Goal: Task Accomplishment & Management: Manage account settings

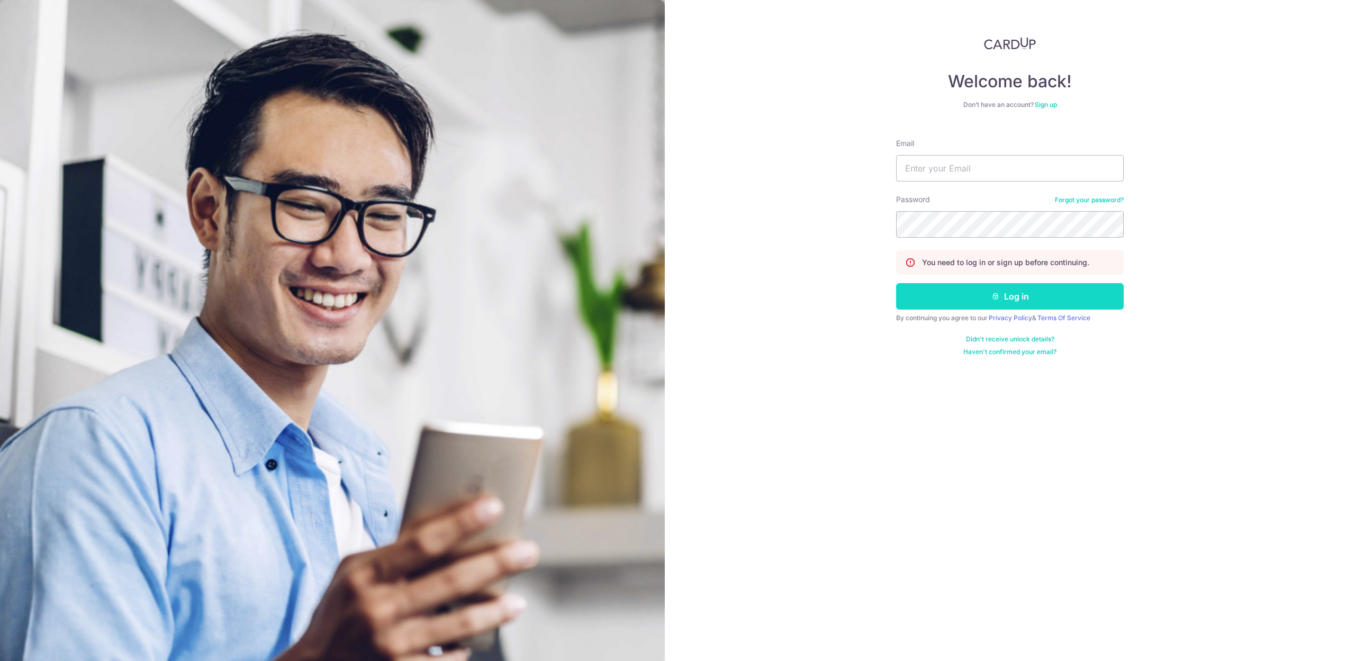
drag, startPoint x: 1018, startPoint y: 475, endPoint x: 979, endPoint y: 301, distance: 179.0
click at [1015, 456] on div "Welcome back! Don’t have an account? Sign up Email Password Forgot your passwor…" at bounding box center [1010, 330] width 690 height 661
click at [997, 164] on input "Email" at bounding box center [1010, 168] width 228 height 26
click at [998, 168] on input "Email" at bounding box center [1010, 168] width 228 height 26
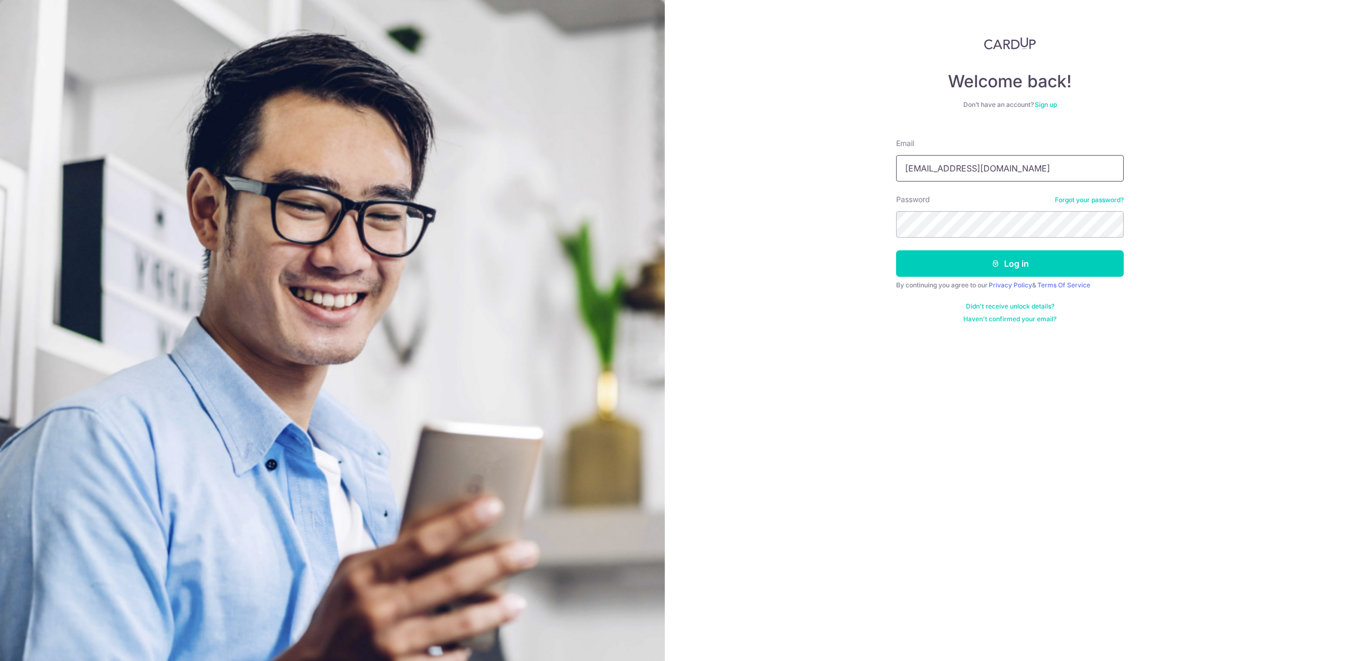
click at [1092, 179] on input "[EMAIL_ADDRESS][DOMAIN_NAME]" at bounding box center [1010, 168] width 228 height 26
type input "[EMAIL_ADDRESS][DOMAIN_NAME]"
click at [971, 258] on button "Log in" at bounding box center [1010, 263] width 228 height 26
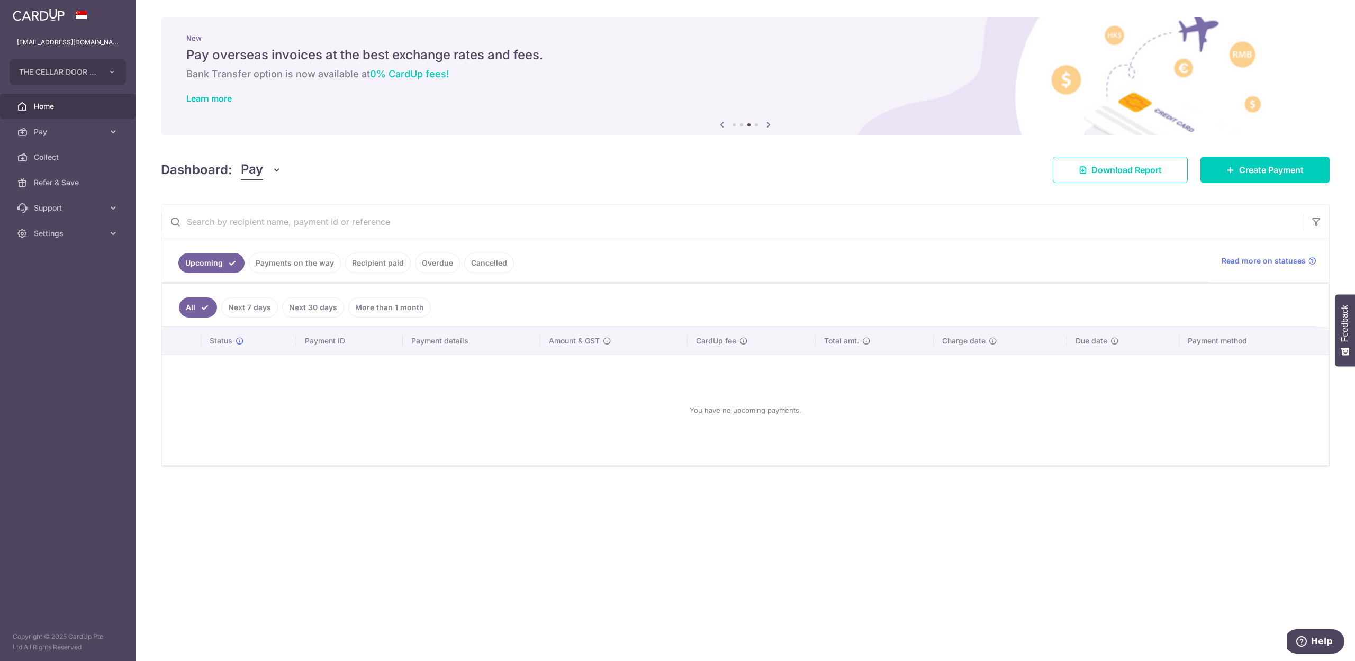
click at [286, 258] on link "Payments on the way" at bounding box center [295, 263] width 92 height 20
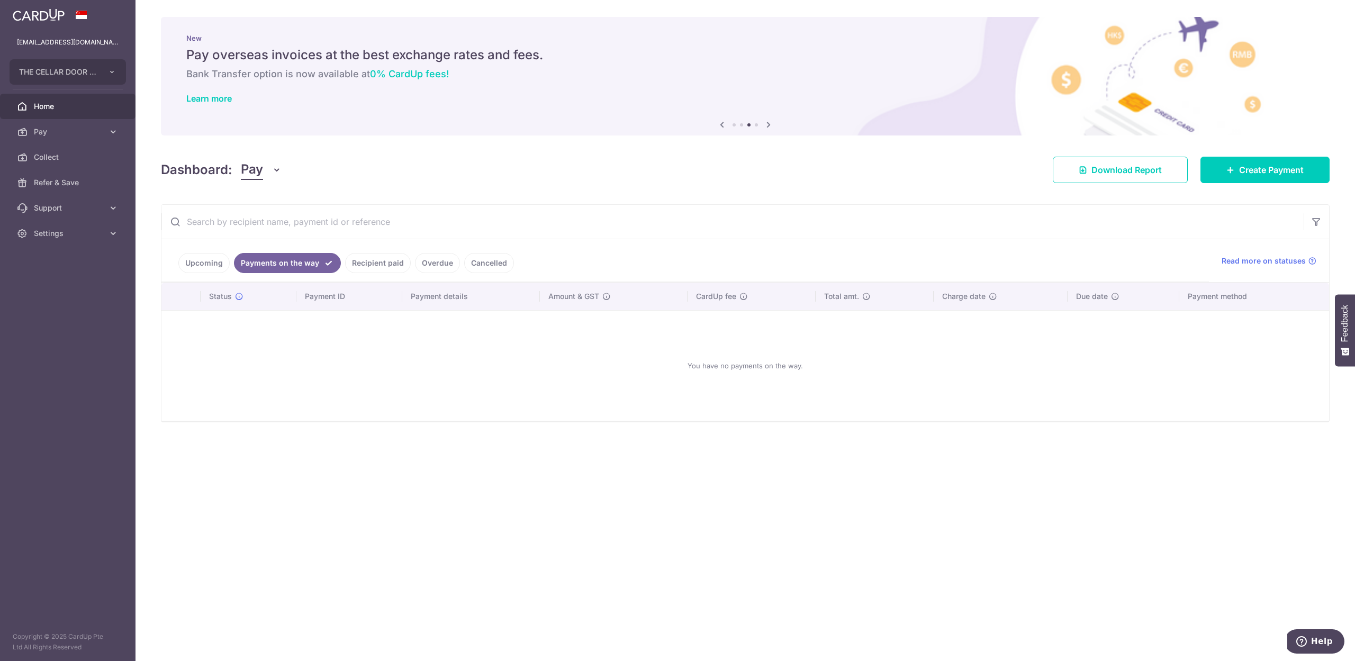
click at [379, 270] on link "Recipient paid" at bounding box center [378, 263] width 66 height 20
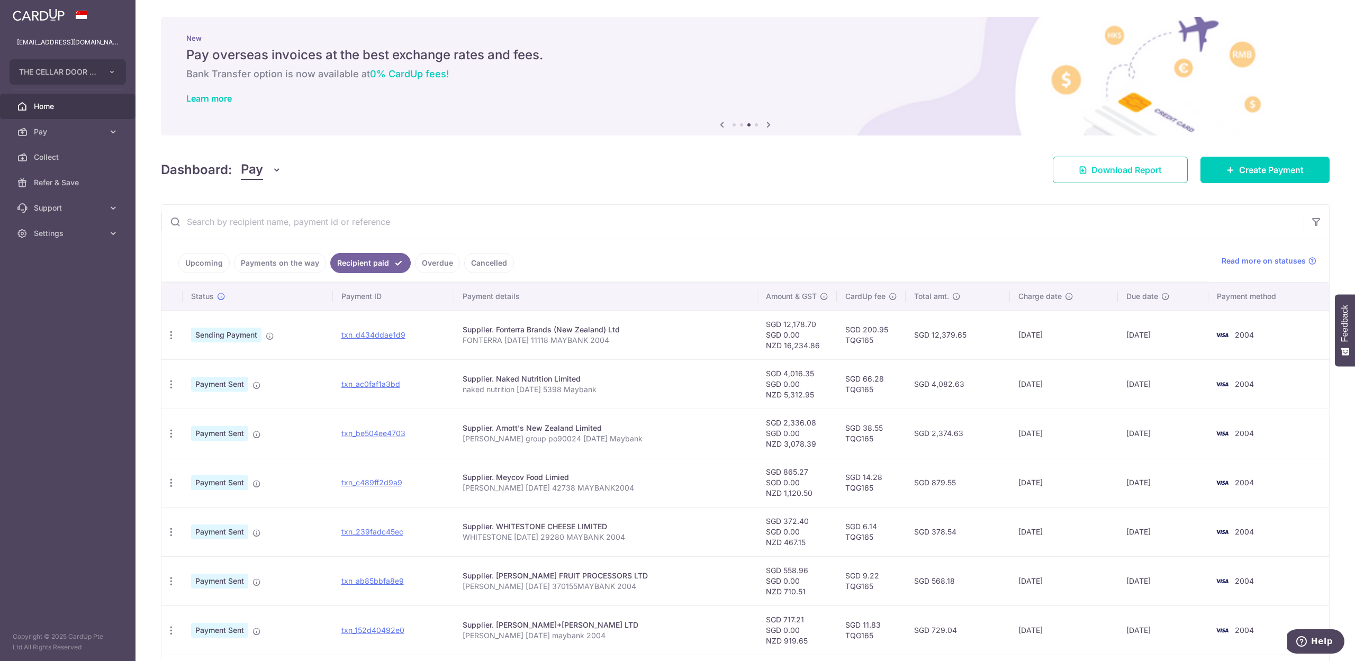
click at [1118, 174] on span "Download Report" at bounding box center [1126, 170] width 70 height 13
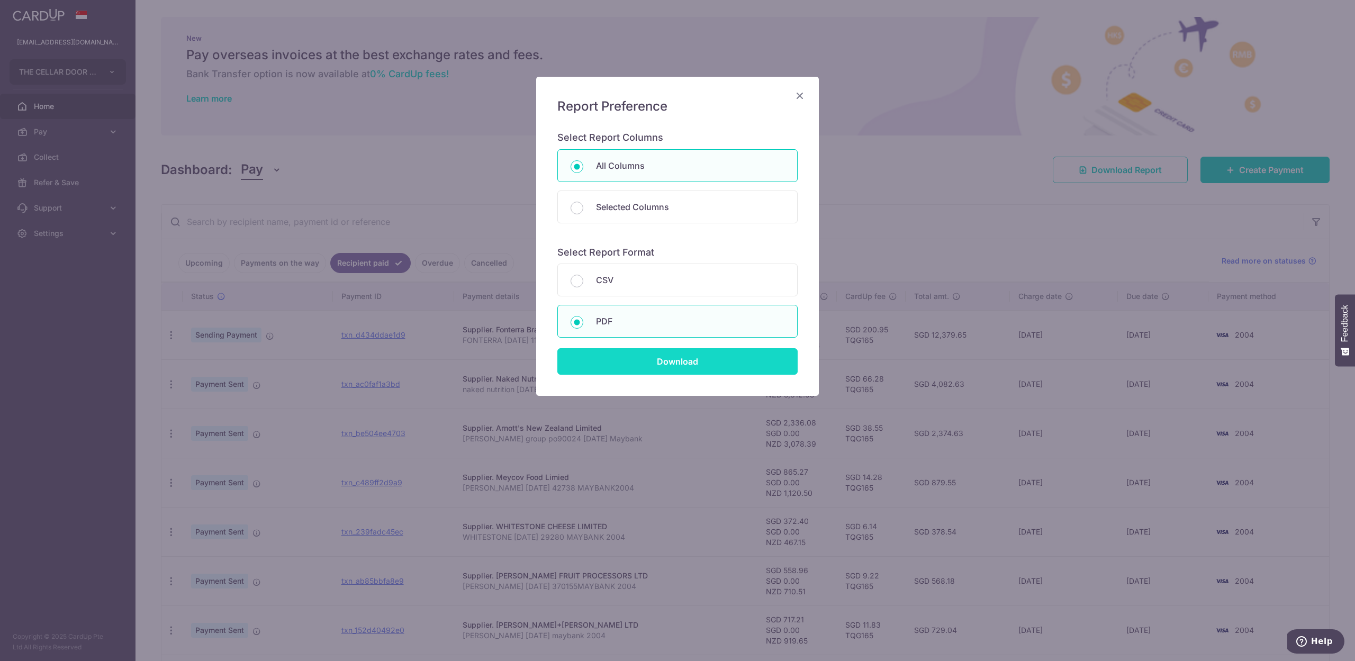
click at [686, 361] on input "Download" at bounding box center [677, 361] width 240 height 26
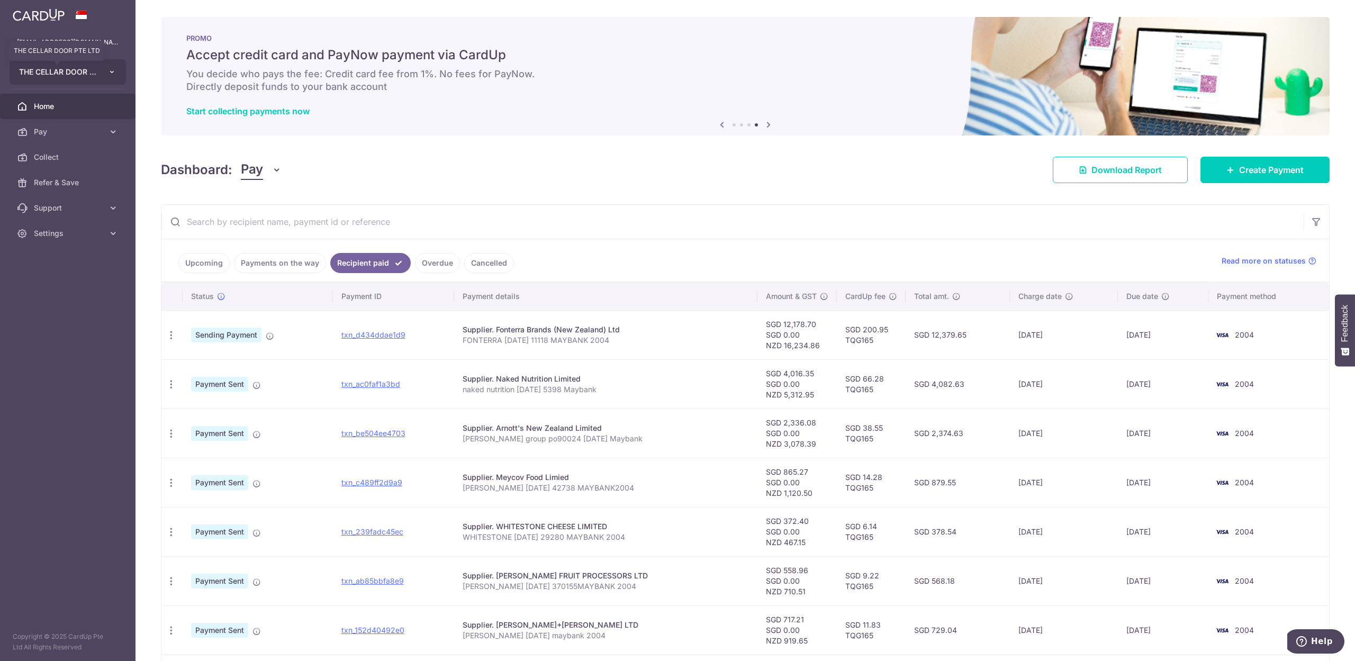
click at [88, 67] on span "THE CELLAR DOOR PTE LTD" at bounding box center [58, 72] width 78 height 11
click at [79, 168] on link "QUAYSIDE FOOD MANUFACTURING PTE. LTD." at bounding box center [70, 170] width 121 height 19
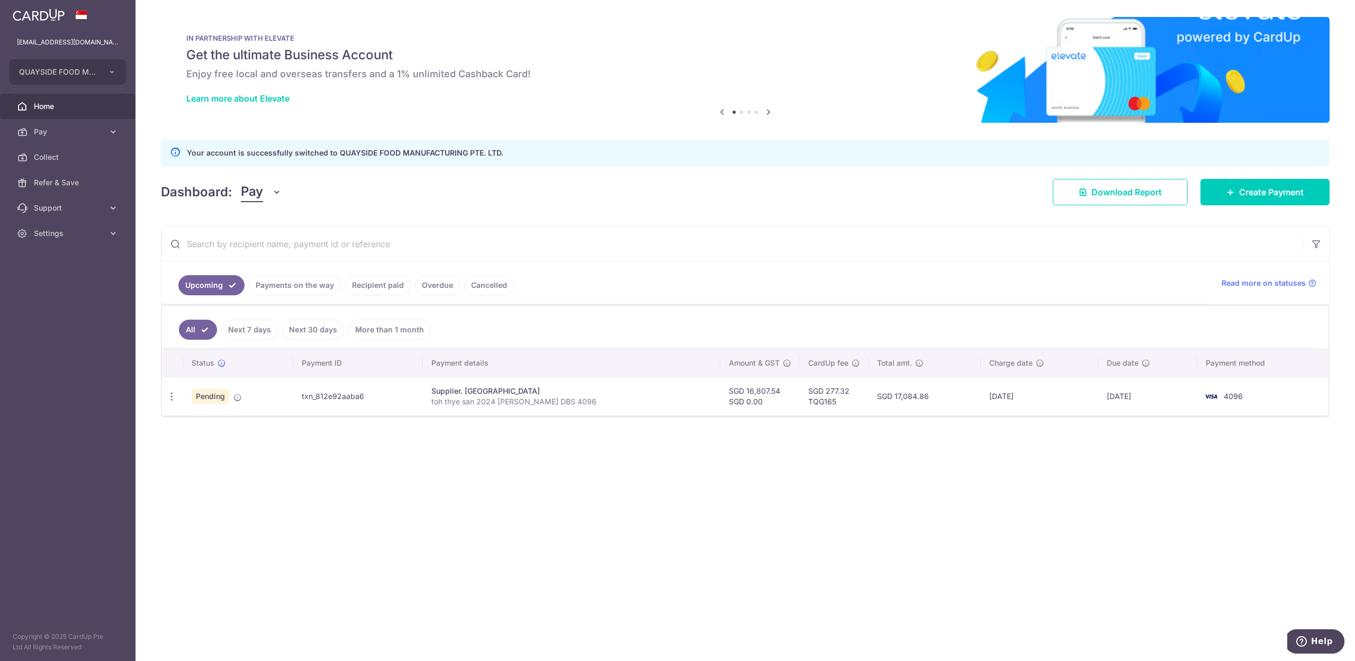
click at [363, 291] on link "Recipient paid" at bounding box center [378, 285] width 66 height 20
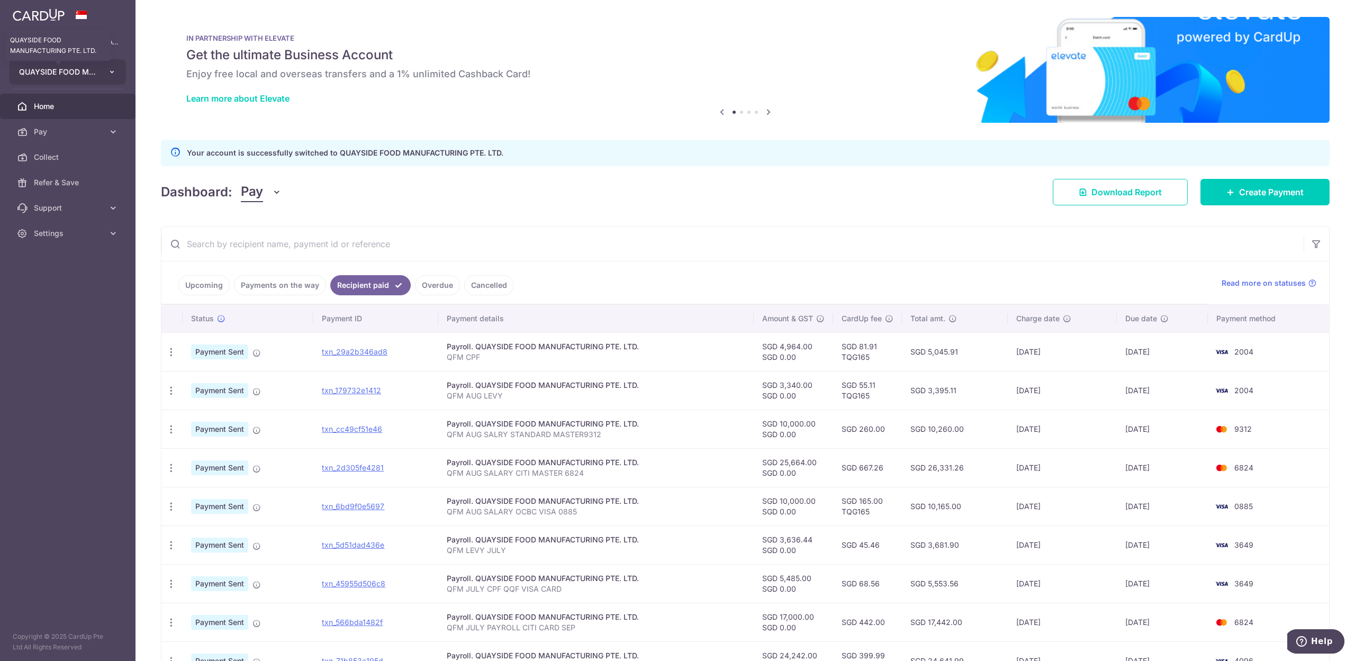
click at [62, 73] on span "QUAYSIDE FOOD MANUFACTURING PTE. LTD." at bounding box center [58, 72] width 78 height 11
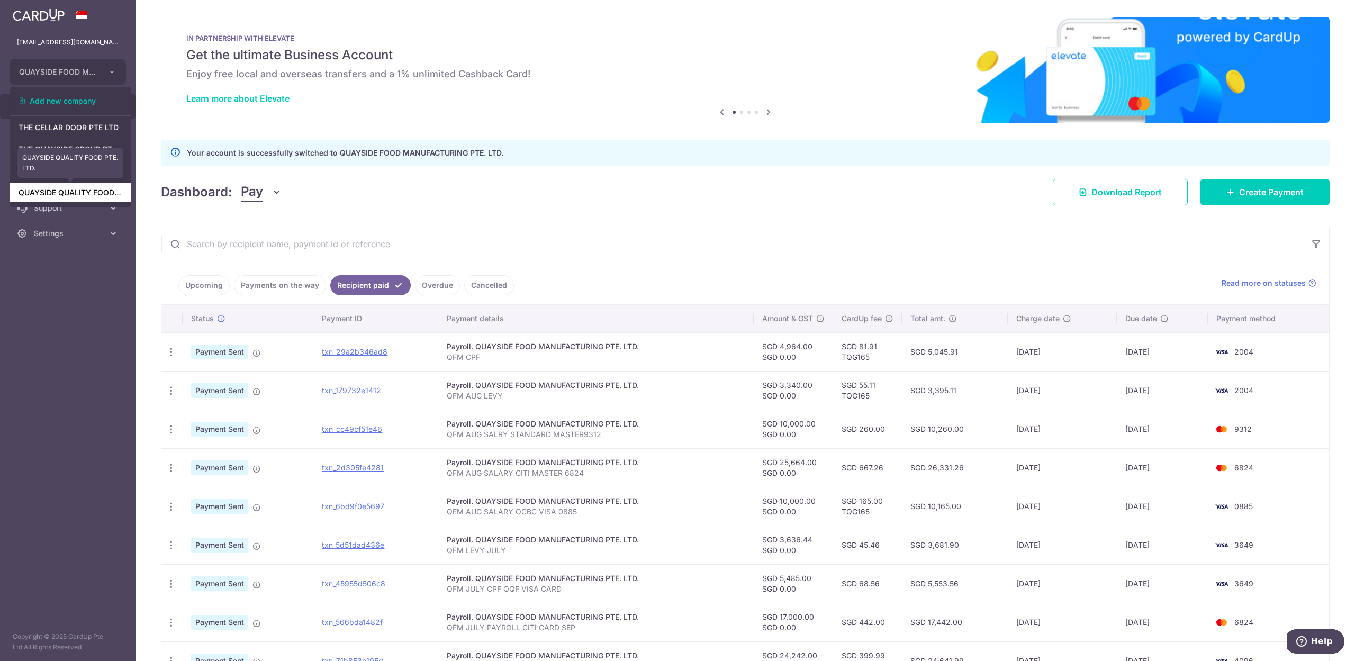
click at [62, 189] on link "QUAYSIDE QUALITY FOOD PTE. LTD." at bounding box center [70, 192] width 121 height 19
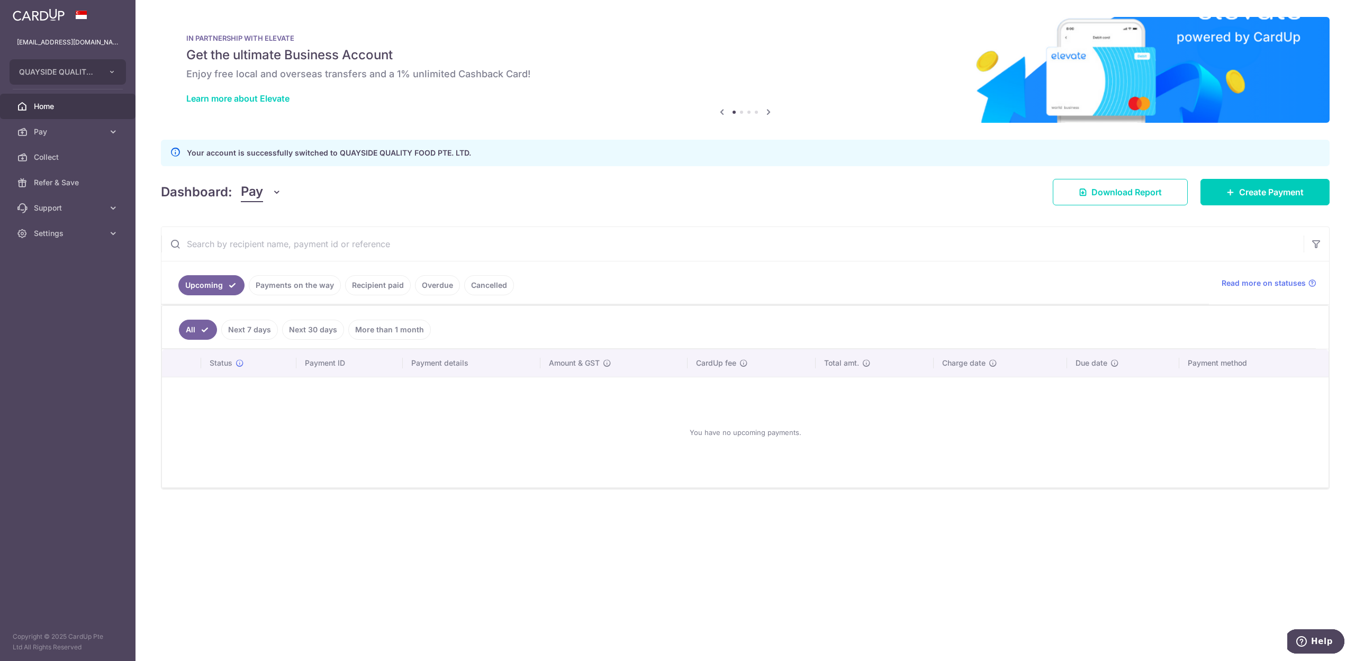
click at [371, 288] on link "Recipient paid" at bounding box center [378, 285] width 66 height 20
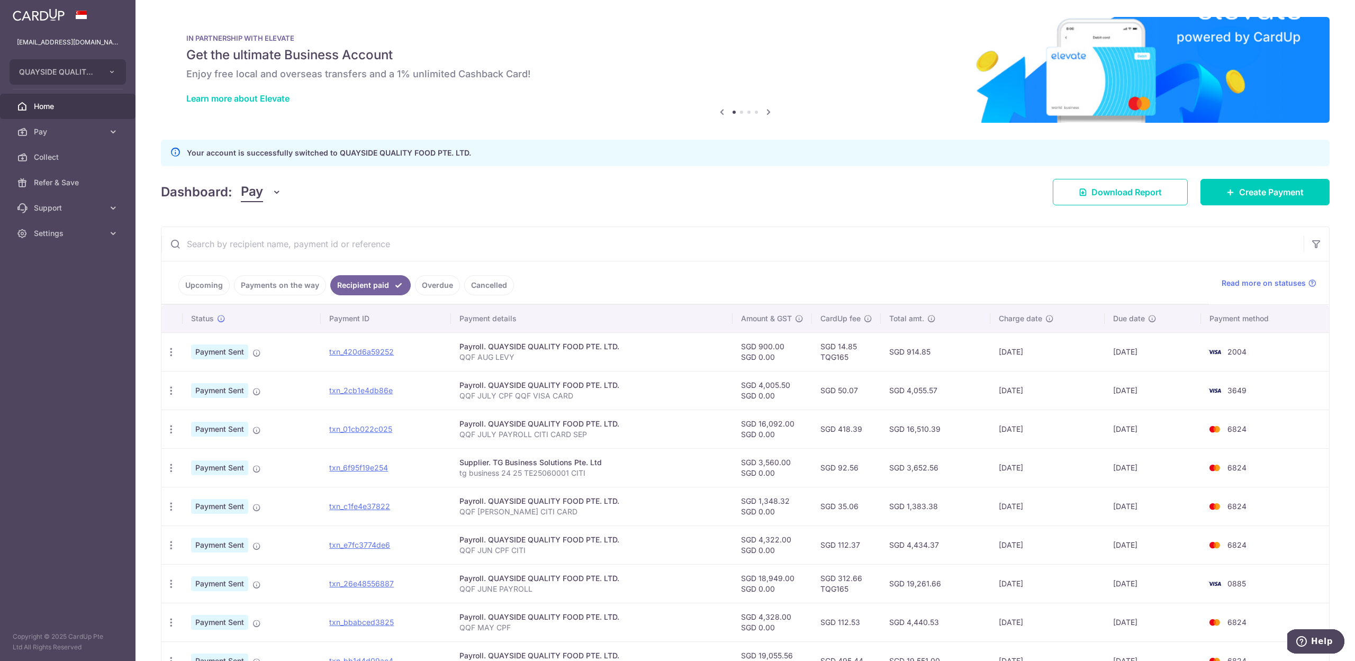
click at [274, 194] on icon "button" at bounding box center [276, 192] width 11 height 11
click at [440, 183] on div "Dashboard: Pay Pay Collect Download Report Create Payment" at bounding box center [745, 190] width 1168 height 31
click at [1111, 188] on span "Download Report" at bounding box center [1126, 192] width 70 height 13
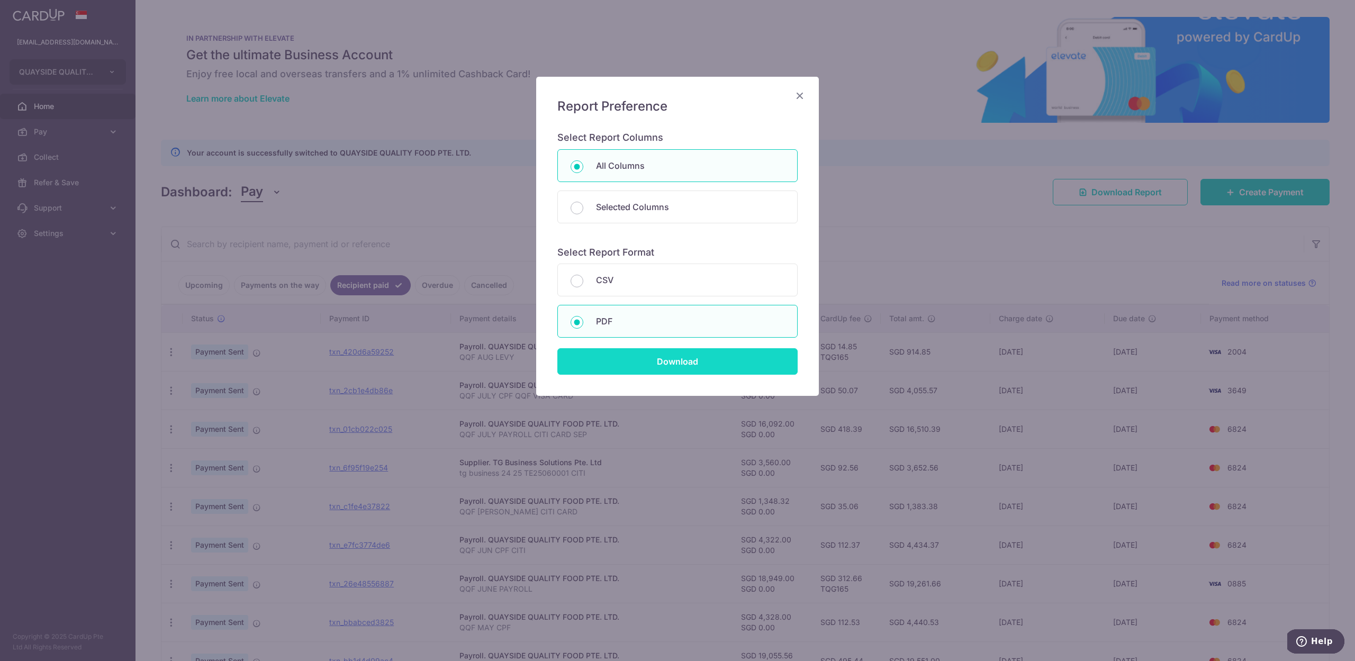
click at [694, 366] on input "Download" at bounding box center [677, 361] width 240 height 26
